Goal: Information Seeking & Learning: Check status

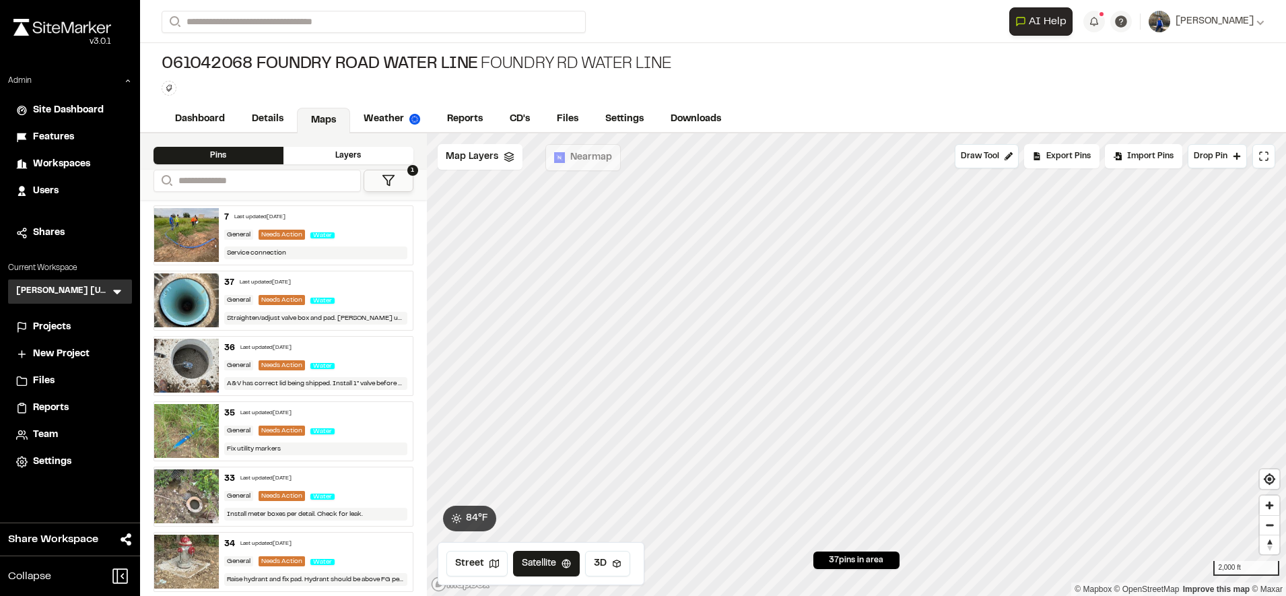
click at [348, 240] on div "7 Last updated [DATE] General Needs Action Water Service connection" at bounding box center [316, 235] width 194 height 59
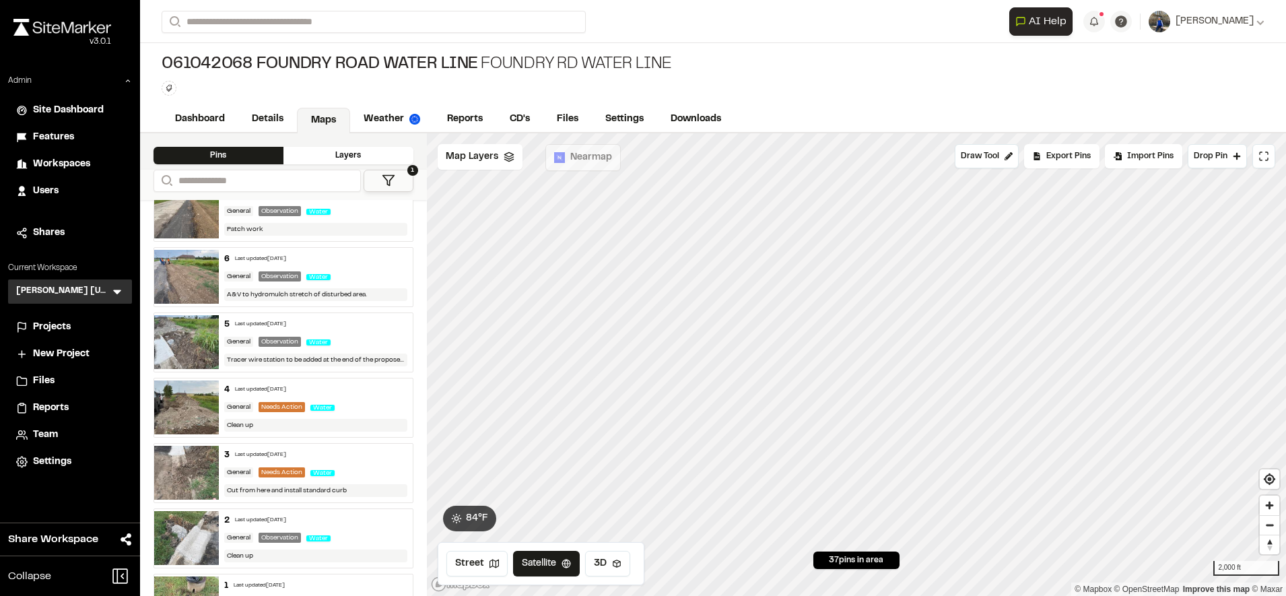
scroll to position [2030, 0]
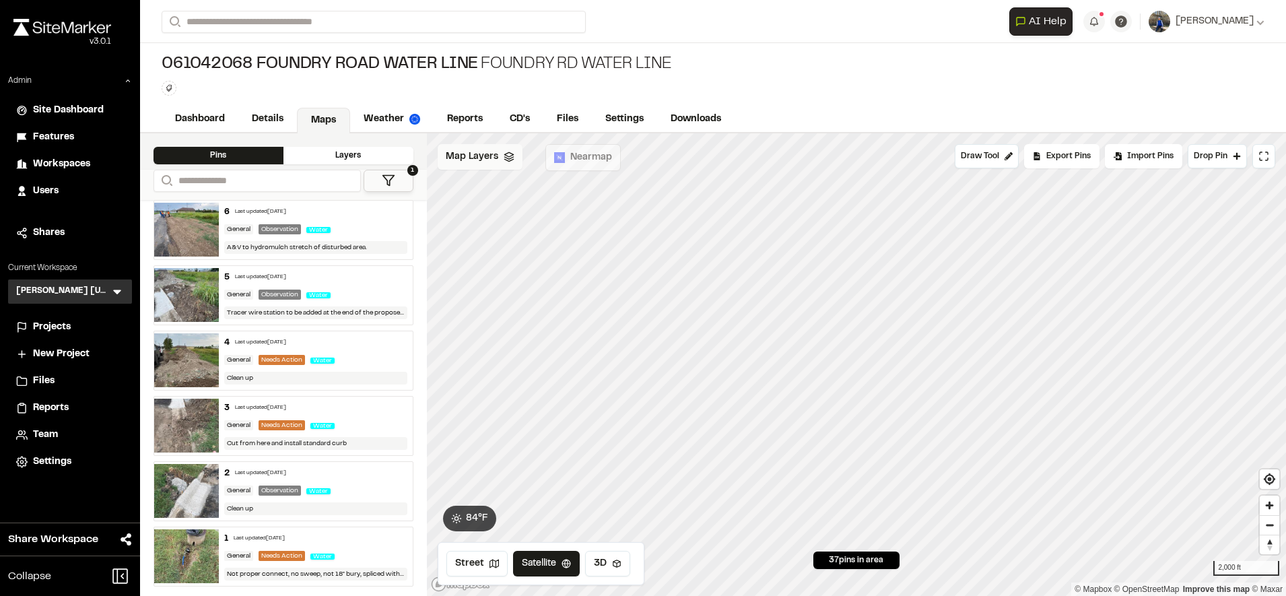
click at [508, 156] on polygon at bounding box center [508, 154] width 9 height 5
click at [529, 220] on span "Foundry WL Alingment" at bounding box center [542, 218] width 119 height 16
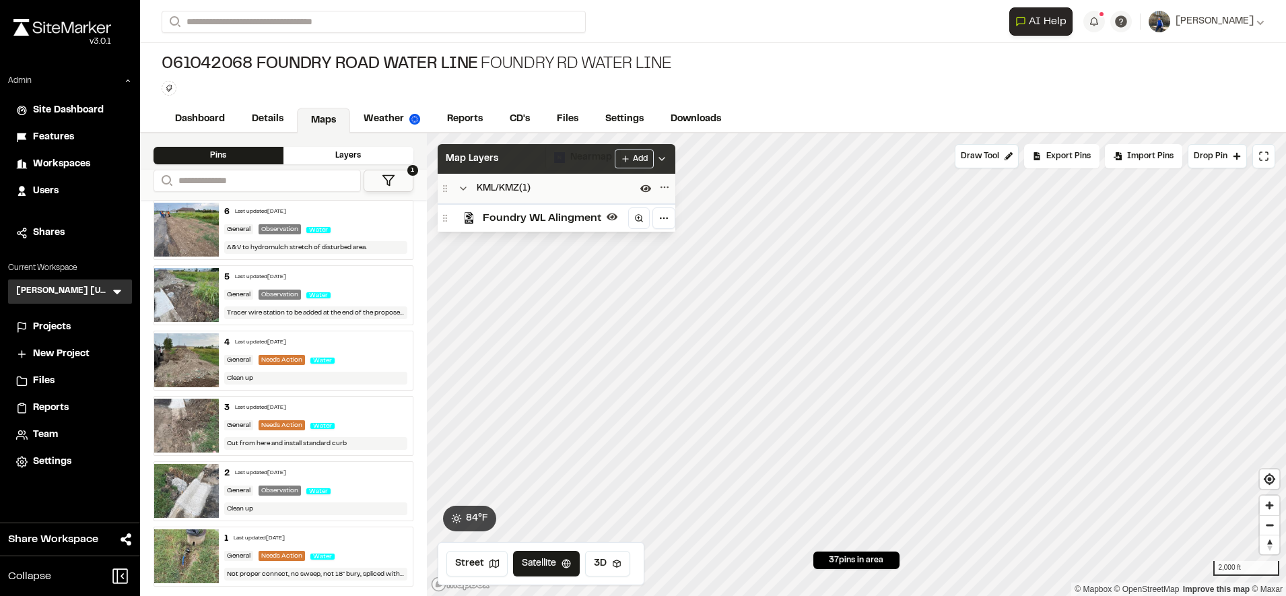
click at [552, 162] on div "Map Layers Add" at bounding box center [557, 159] width 238 height 30
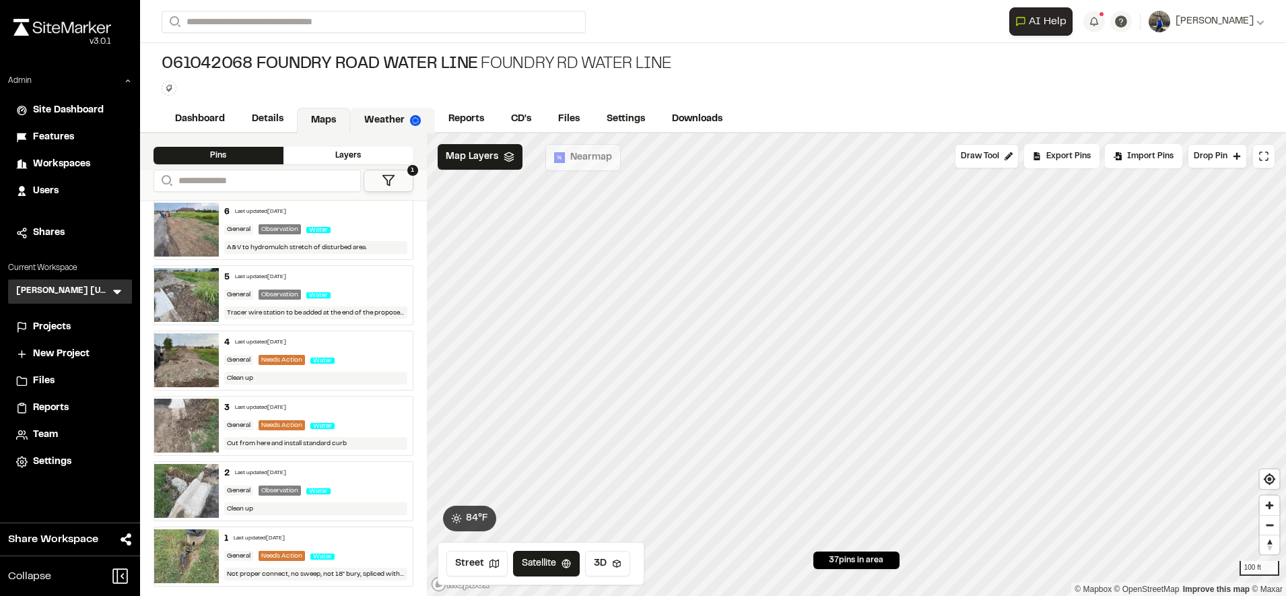
click at [383, 108] on link "Weather" at bounding box center [392, 121] width 85 height 26
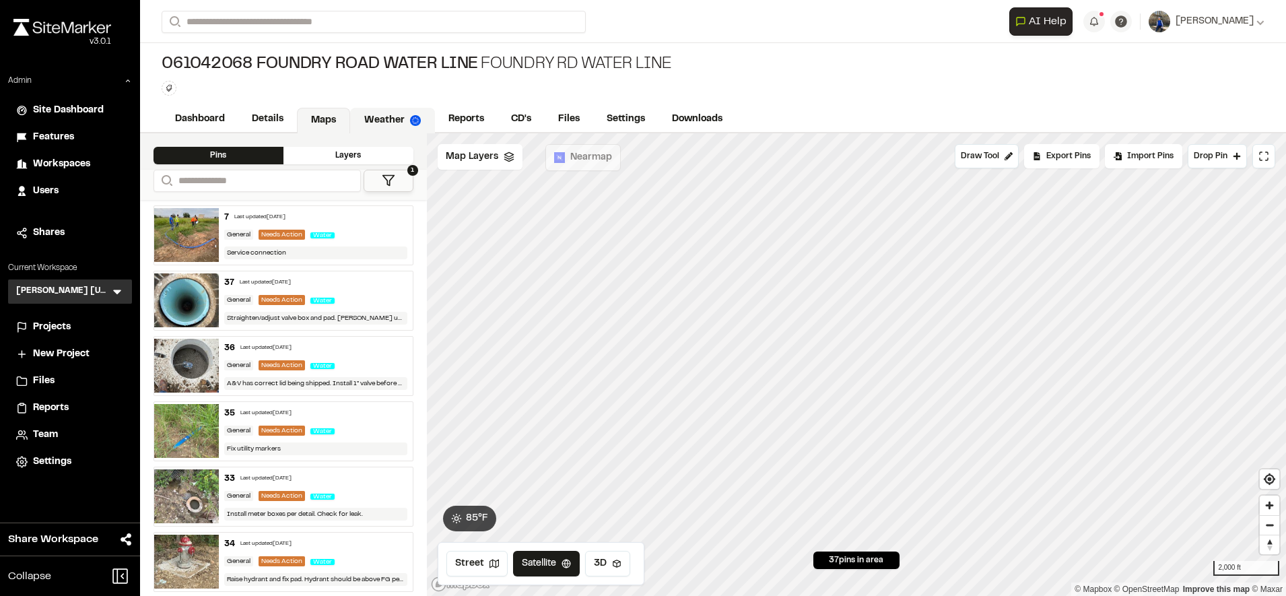
click at [384, 108] on link "Weather" at bounding box center [392, 121] width 85 height 26
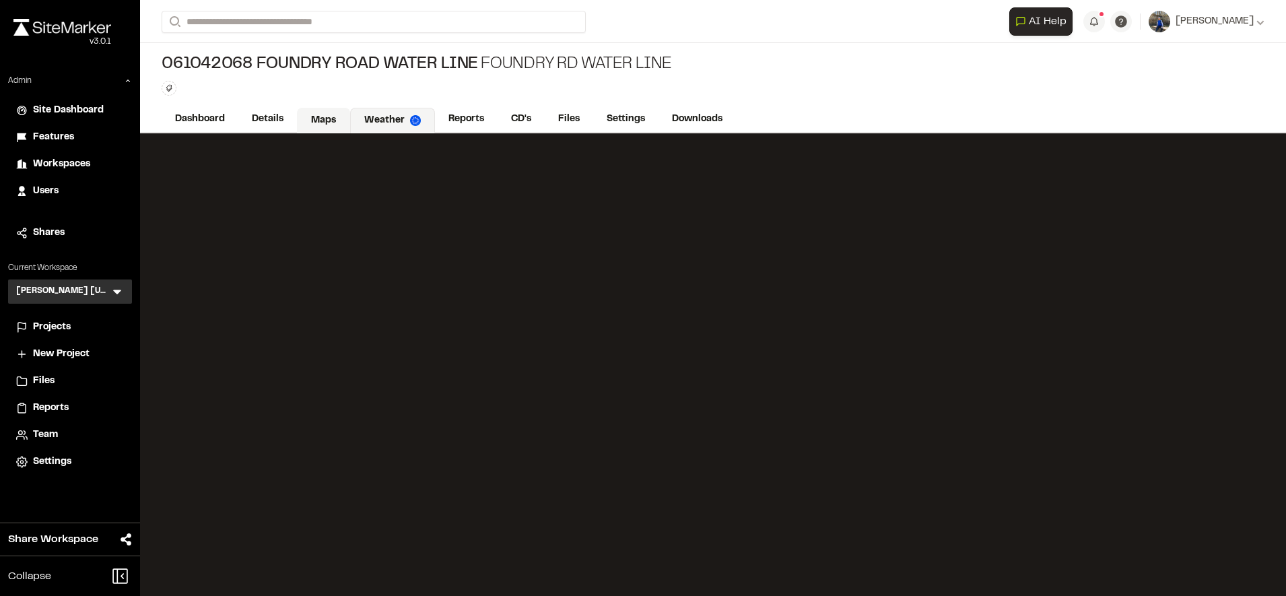
click at [327, 115] on link "Maps" at bounding box center [323, 121] width 53 height 26
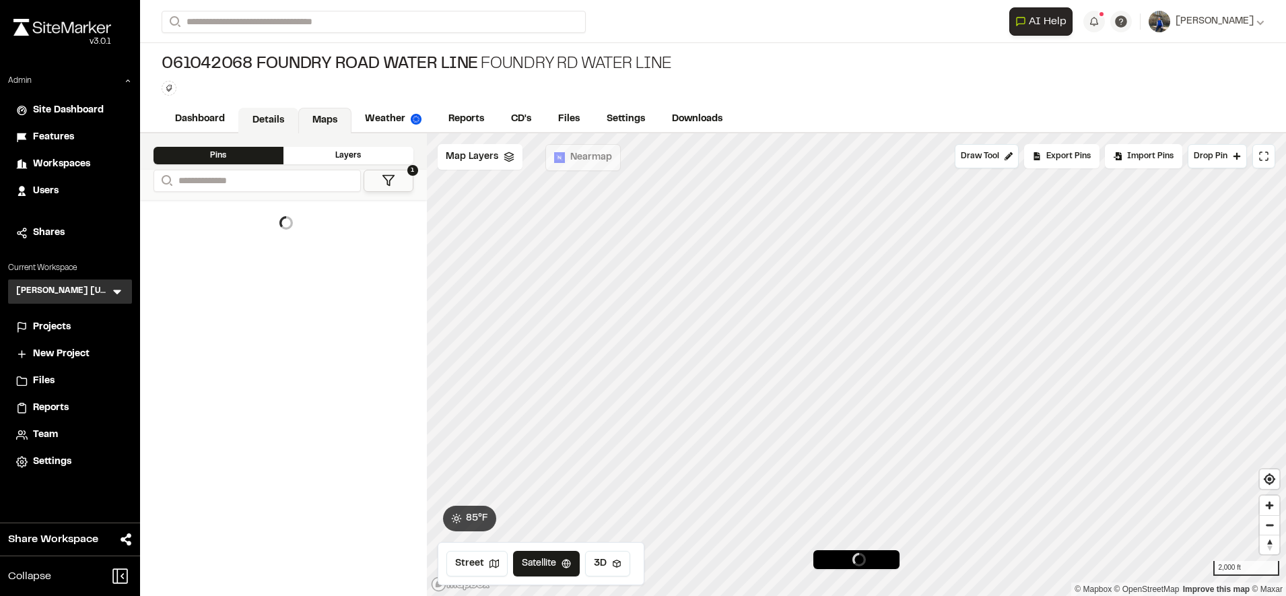
click at [284, 116] on link "Details" at bounding box center [268, 121] width 60 height 26
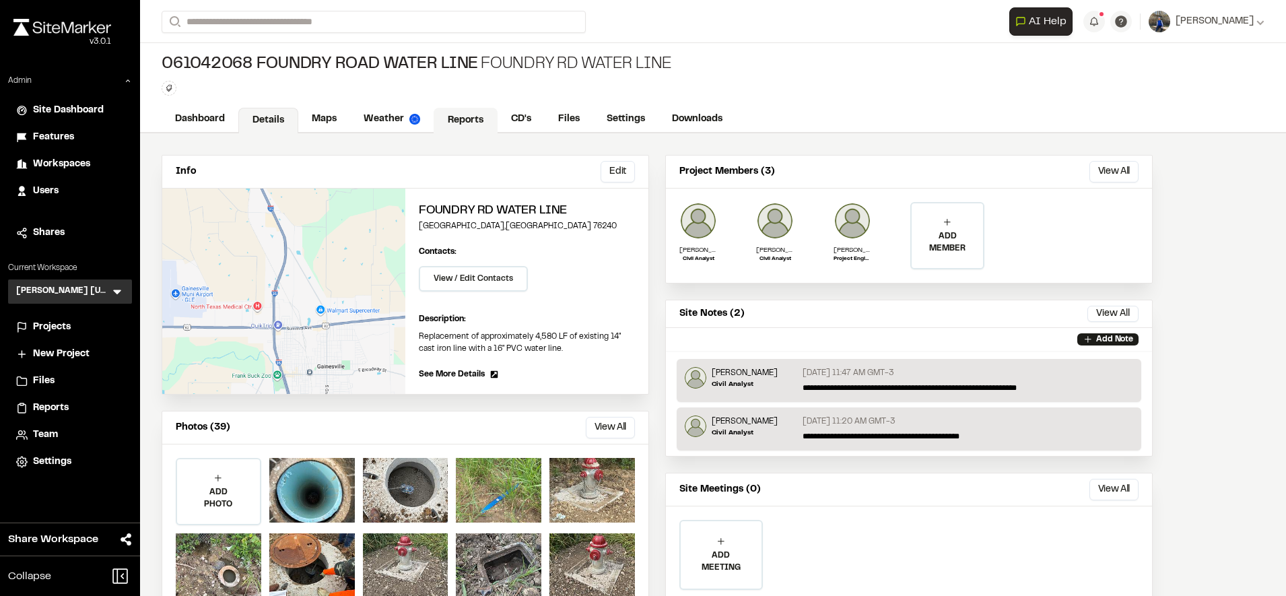
click at [467, 119] on link "Reports" at bounding box center [466, 121] width 64 height 26
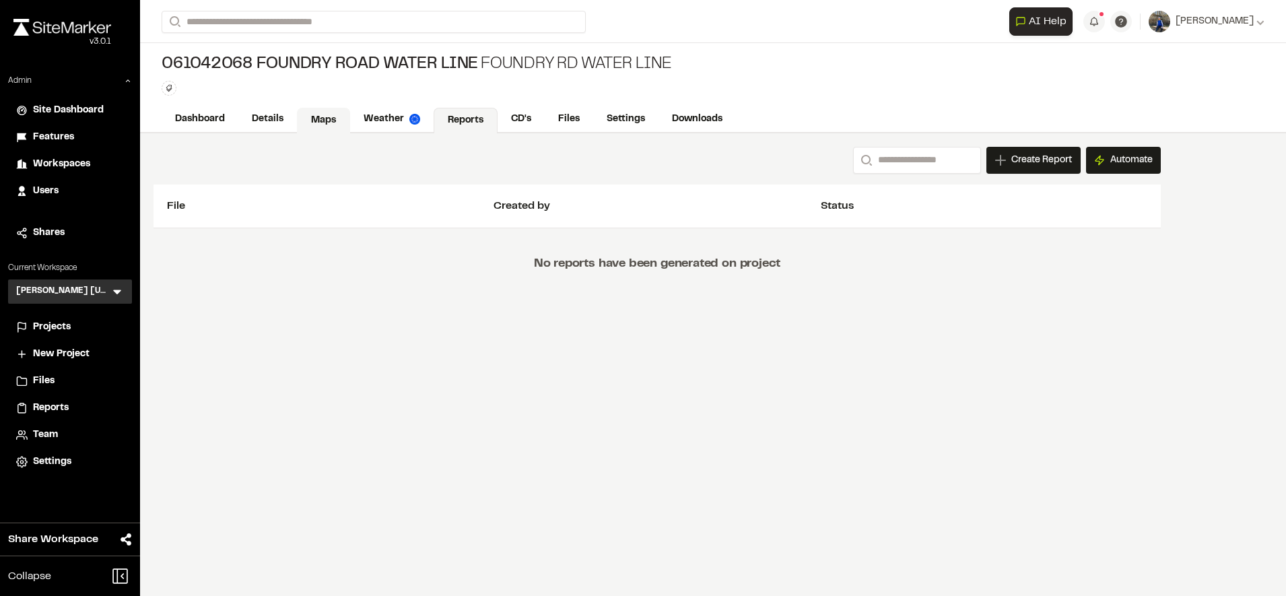
click at [328, 106] on div "Dashboard Details Maps Weather Reports CD's Files Settings Downloads" at bounding box center [713, 119] width 1146 height 27
click at [321, 116] on link "Maps" at bounding box center [323, 121] width 53 height 26
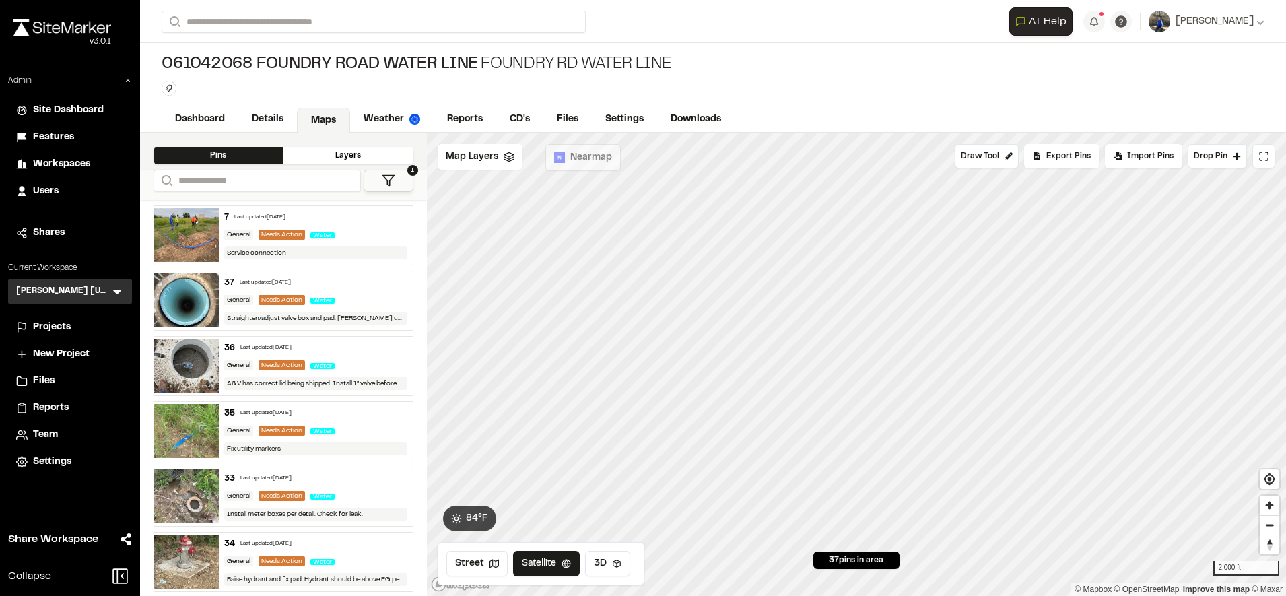
click at [999, 21] on form "Search" at bounding box center [586, 22] width 848 height 22
click at [445, 116] on link "Reports" at bounding box center [466, 121] width 64 height 26
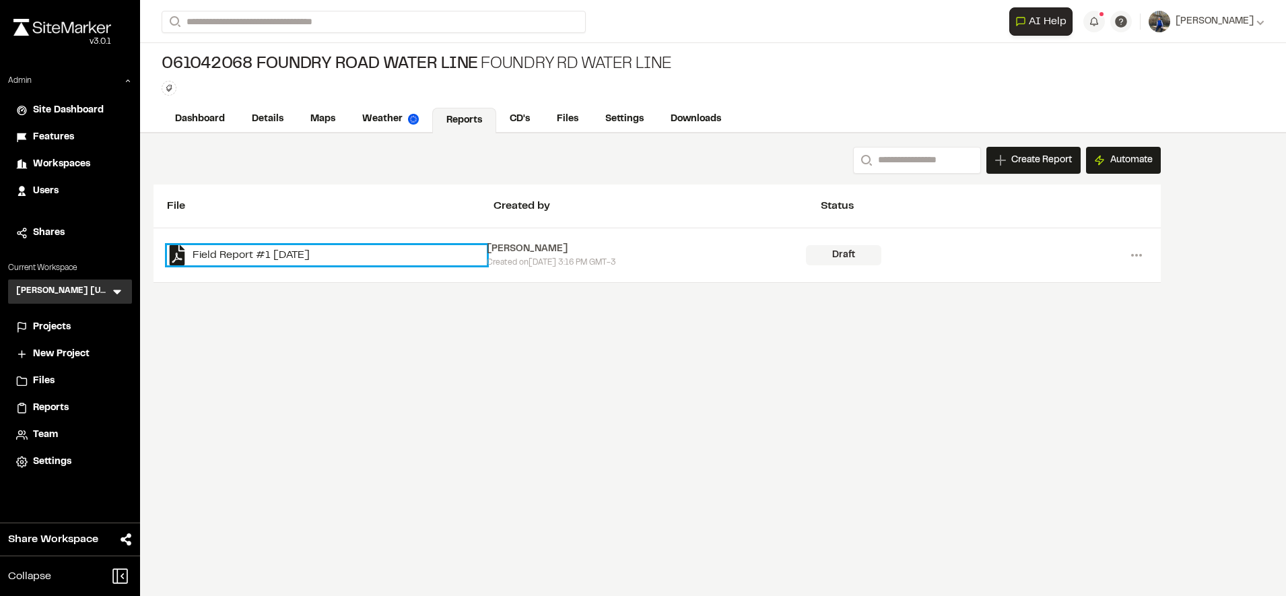
click at [304, 252] on link "Field Report #1 2025-09-02" at bounding box center [327, 255] width 320 height 20
